Goal: Check status

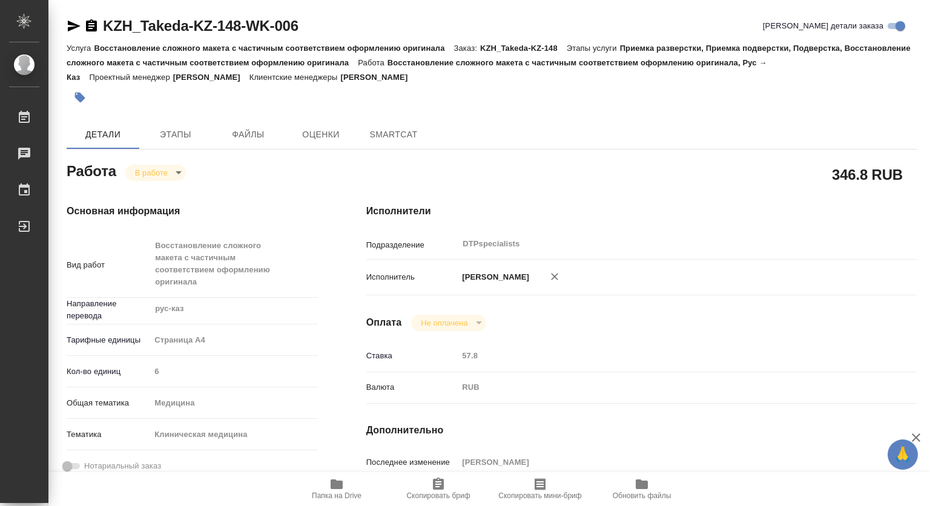
type textarea "x"
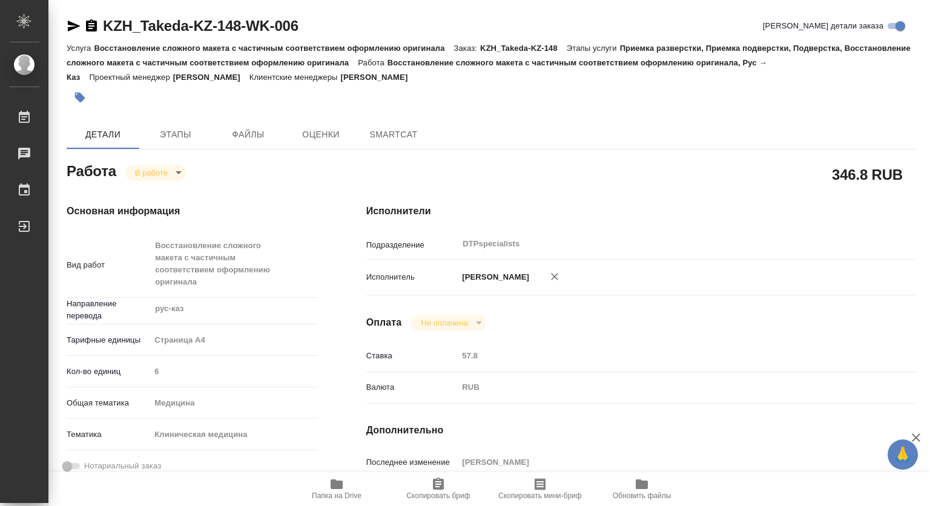
type textarea "x"
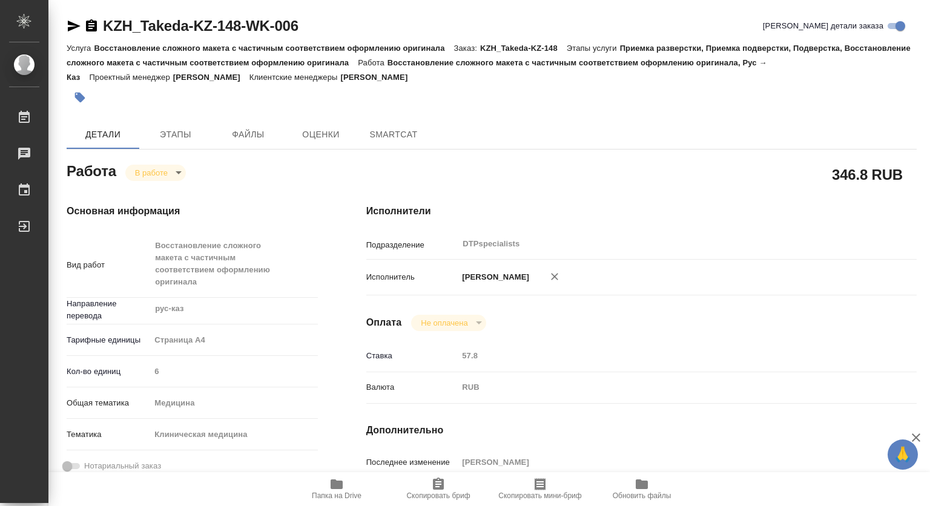
type textarea "x"
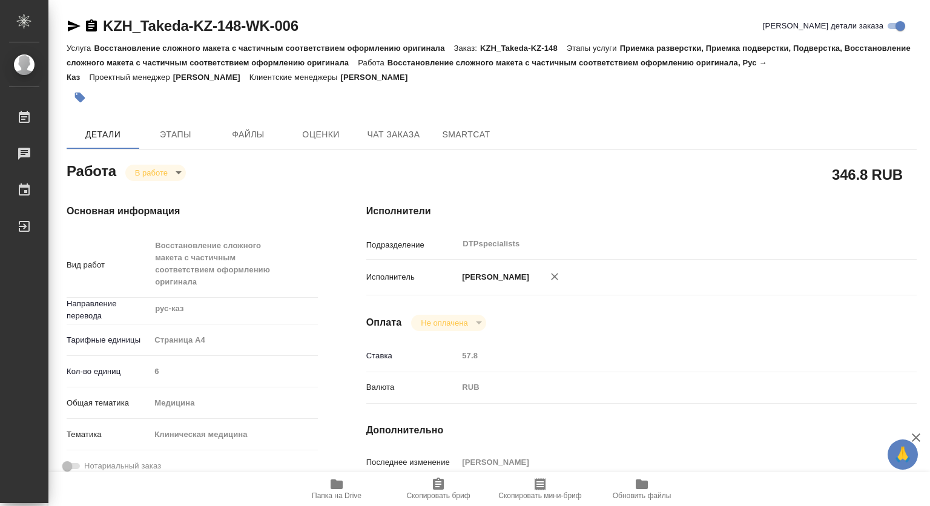
type textarea "x"
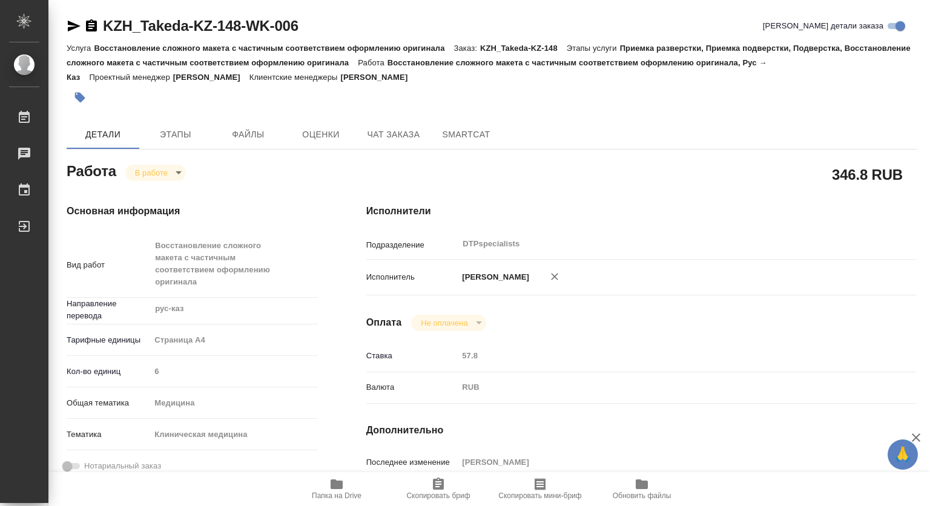
type textarea "x"
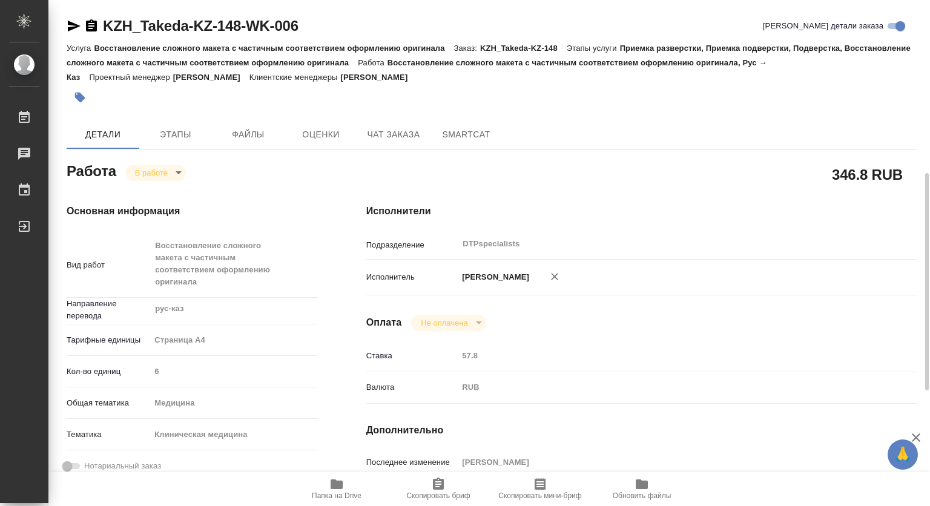
scroll to position [242, 0]
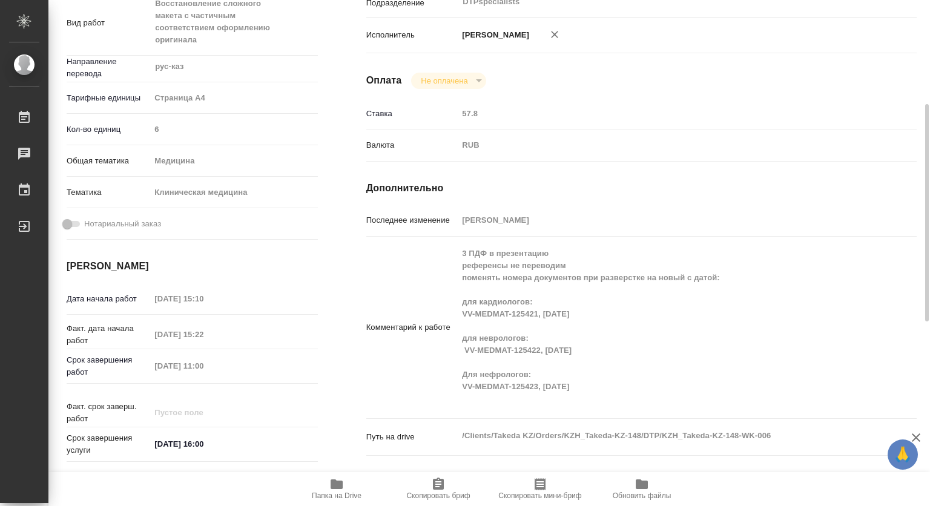
click at [332, 485] on icon "button" at bounding box center [337, 485] width 12 height 10
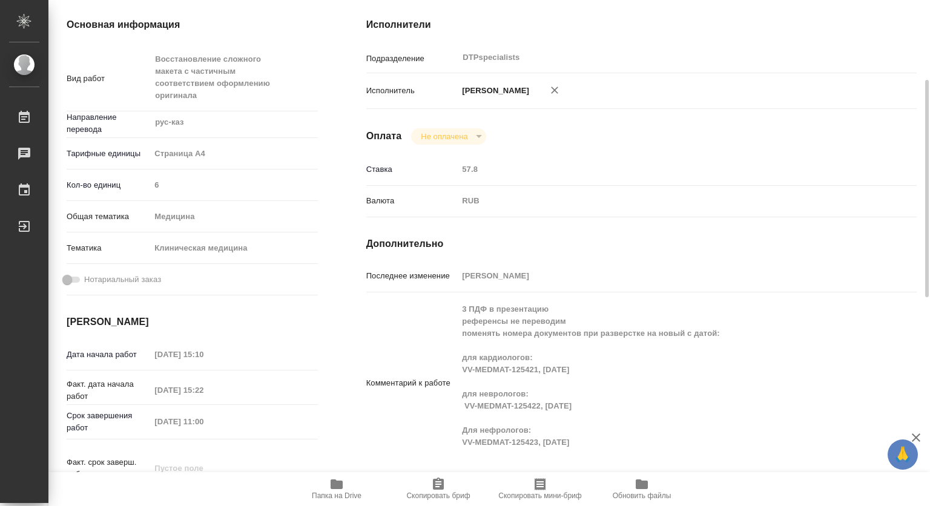
scroll to position [0, 0]
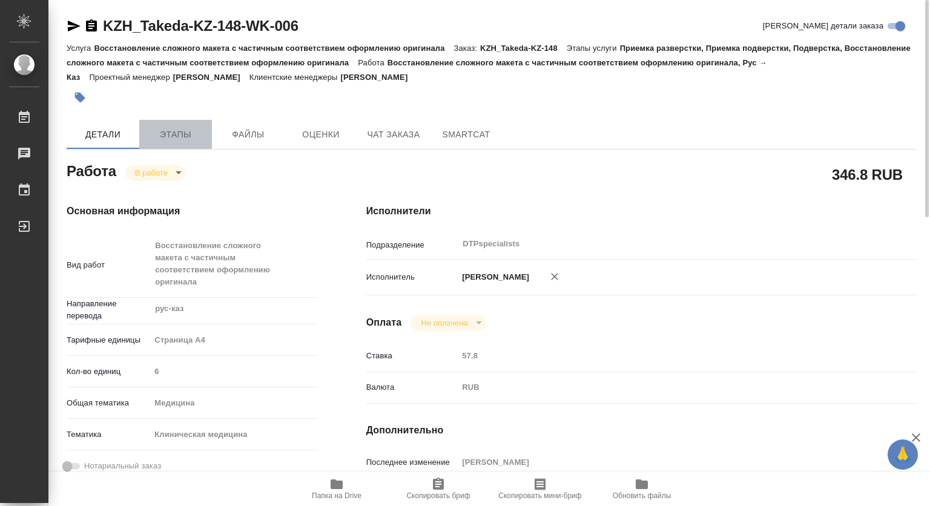
click at [179, 139] on span "Этапы" at bounding box center [176, 134] width 58 height 15
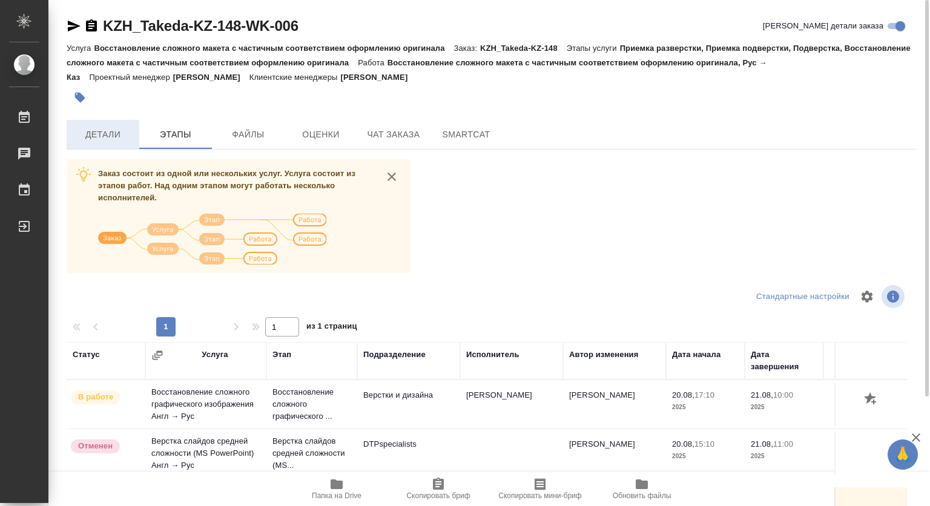
click at [121, 130] on span "Детали" at bounding box center [103, 134] width 58 height 15
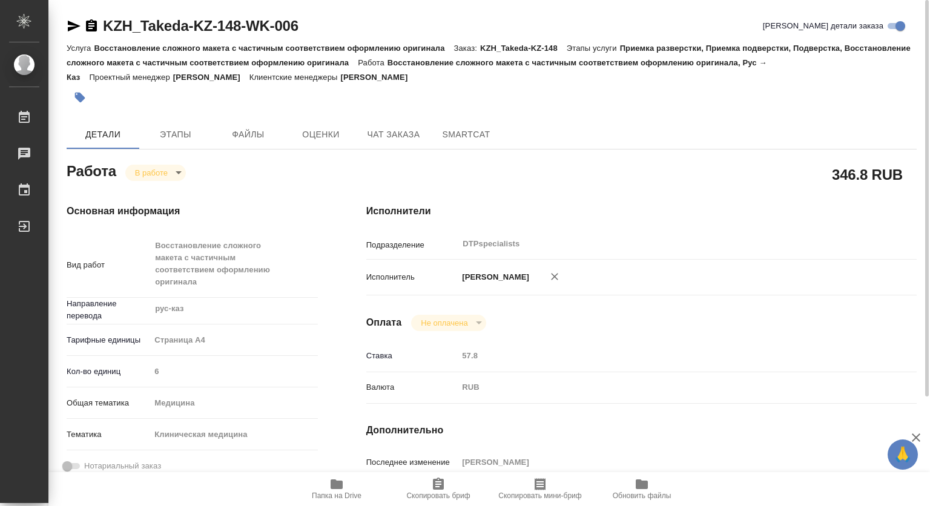
type textarea "x"
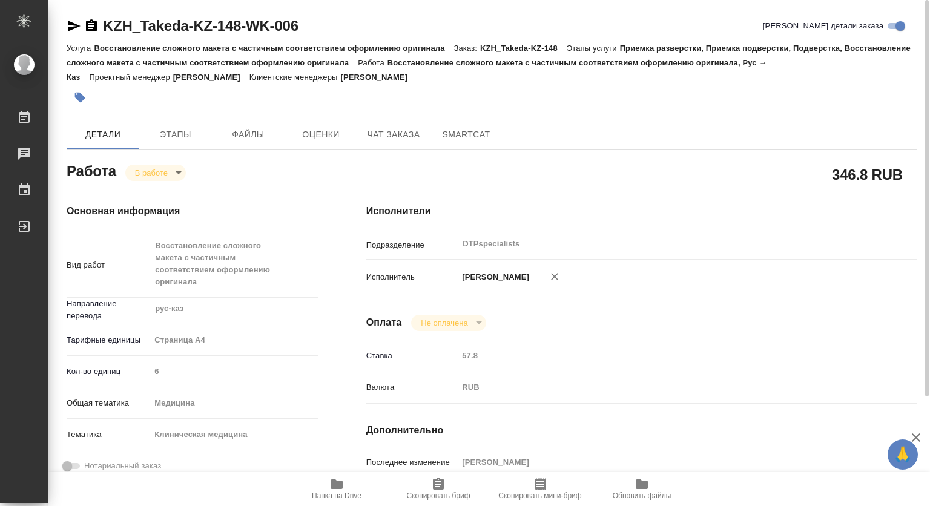
type textarea "x"
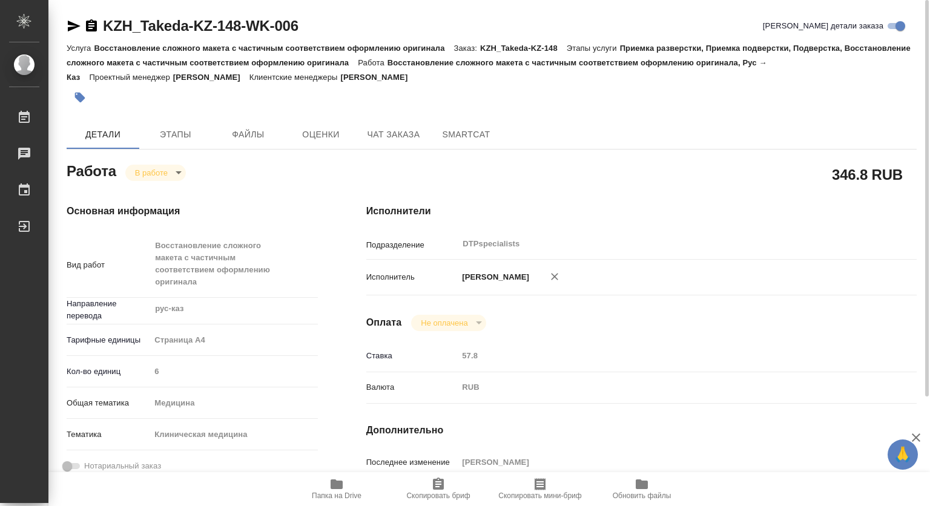
type textarea "x"
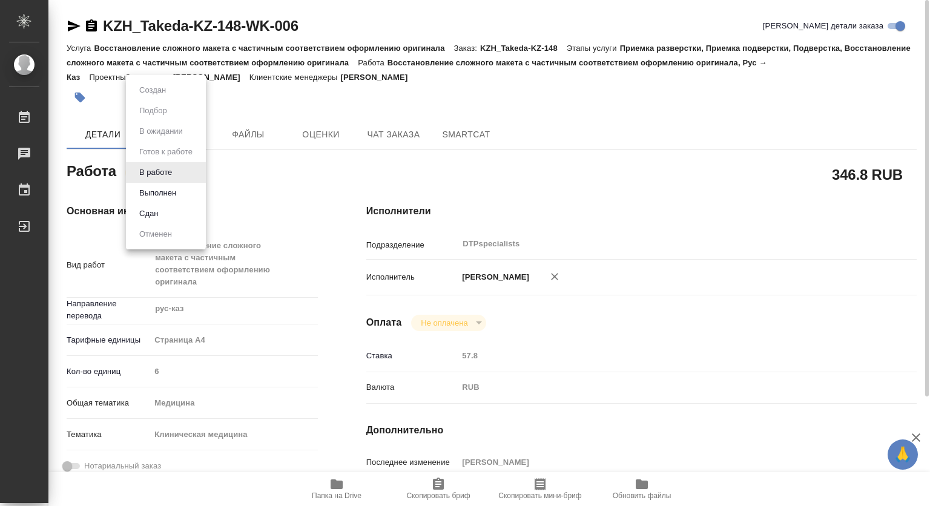
click at [164, 174] on body "🙏 .cls-1 fill:#fff; AWATERA Kovtun Svetlana Работы 0 Чаты График Выйти KZH_Take…" at bounding box center [465, 253] width 930 height 506
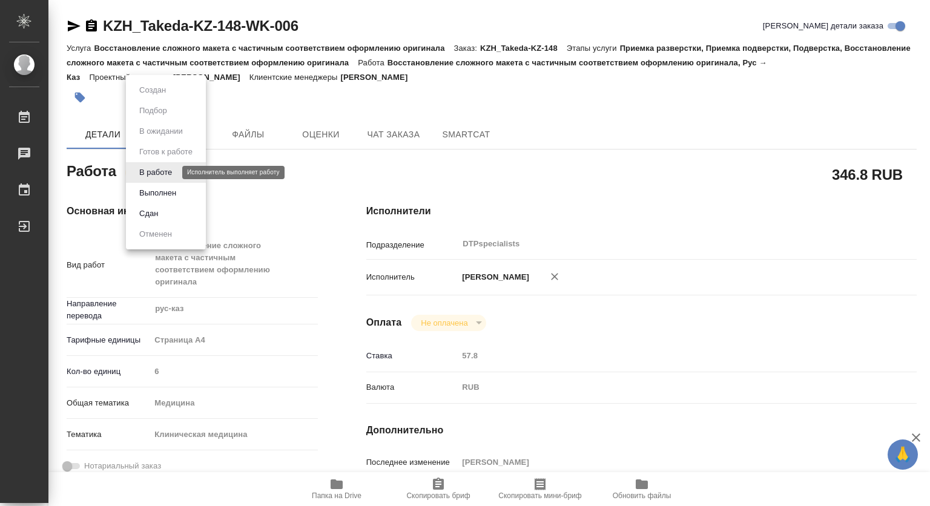
type textarea "x"
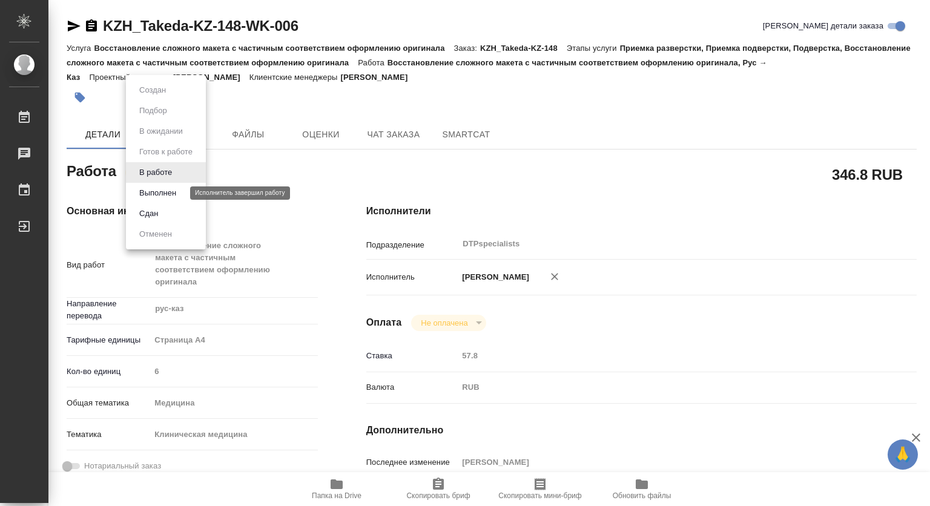
click at [159, 191] on button "Выполнен" at bounding box center [158, 193] width 44 height 13
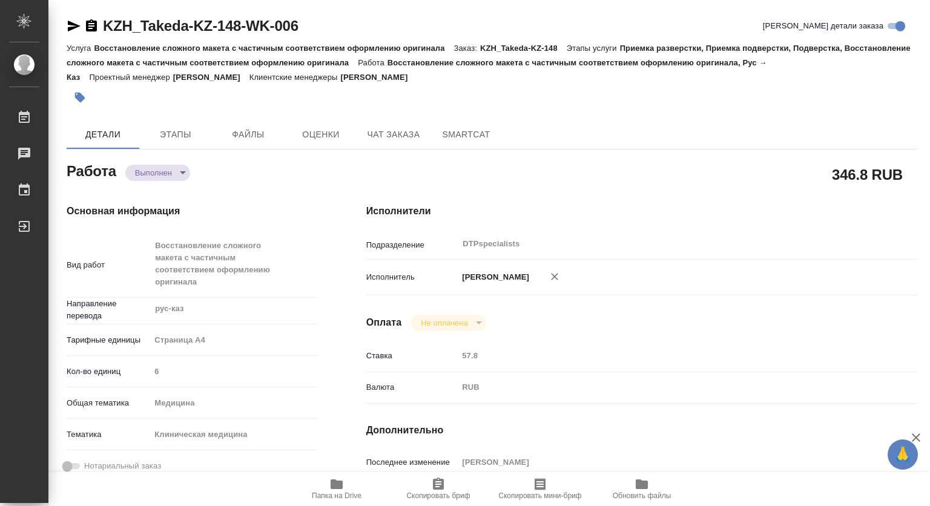
type textarea "x"
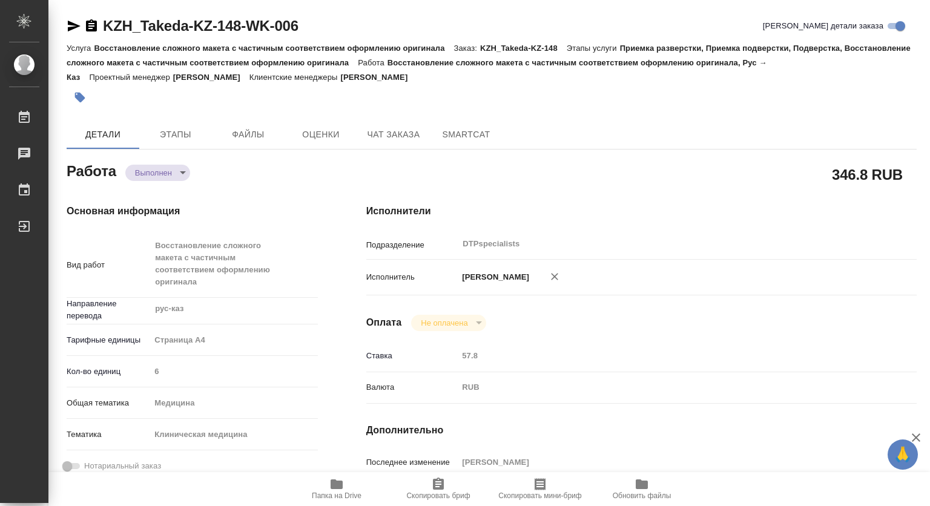
type textarea "x"
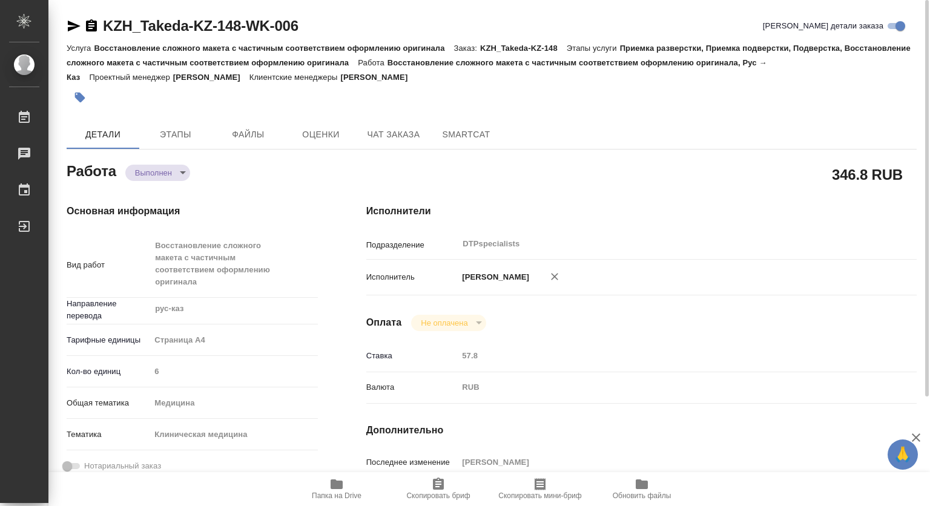
type textarea "x"
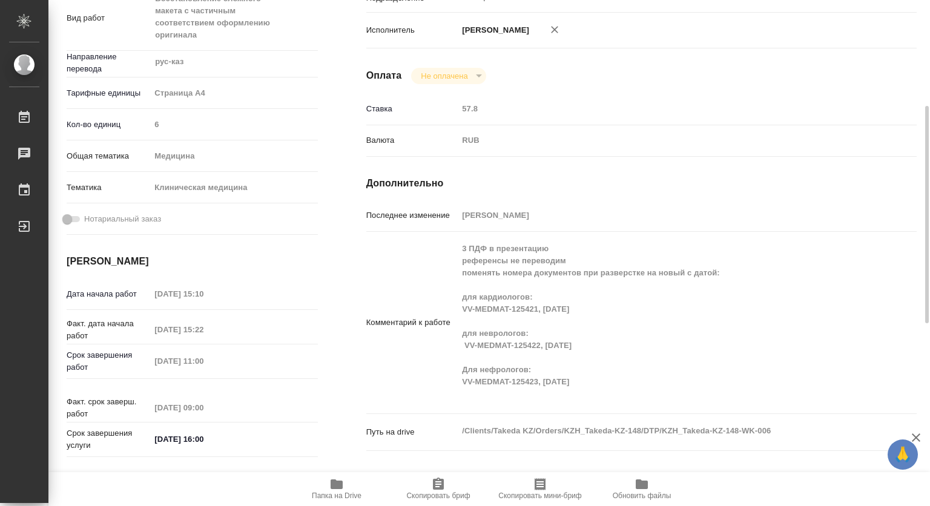
scroll to position [65, 0]
